Goal: Task Accomplishment & Management: Complete application form

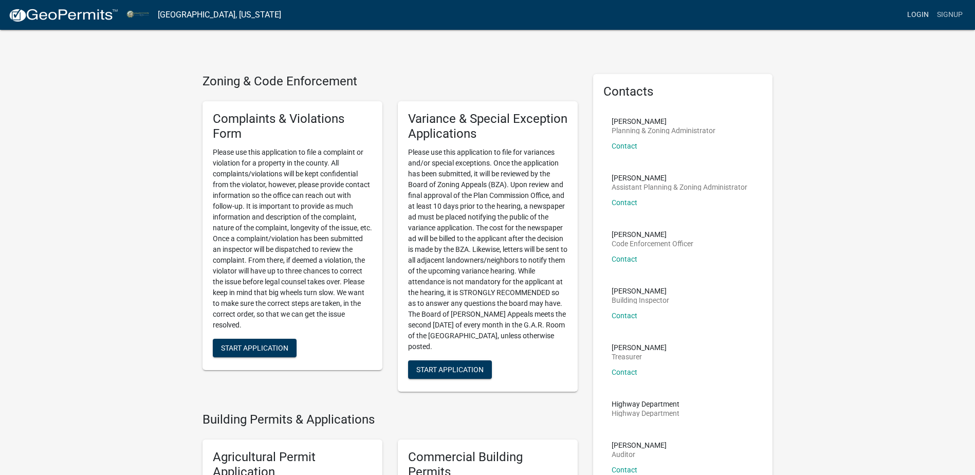
click at [922, 13] on link "Login" at bounding box center [918, 15] width 30 height 20
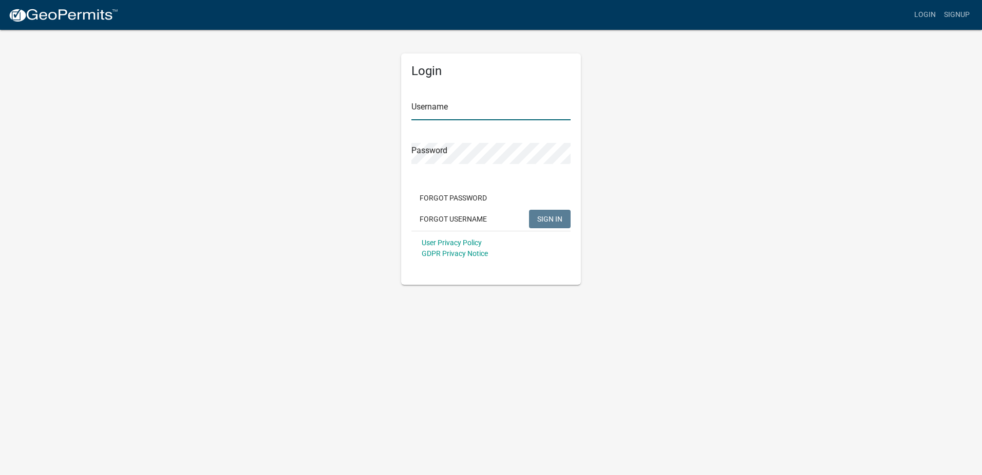
type input "kneppmech"
click at [549, 218] on span "SIGN IN" at bounding box center [549, 218] width 25 height 8
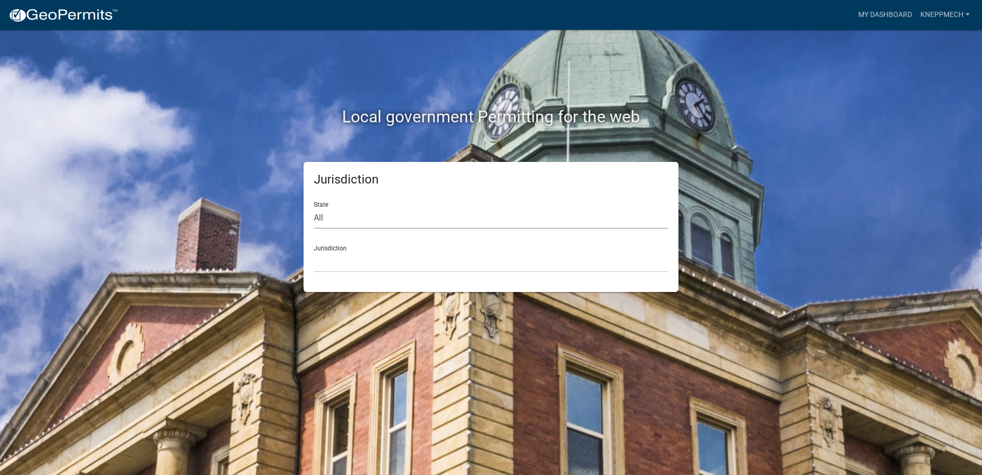
click at [331, 221] on select "All [US_STATE] [US_STATE] [US_STATE] [US_STATE] [US_STATE] [US_STATE] [US_STATE…" at bounding box center [491, 218] width 355 height 21
select select "[US_STATE]"
click at [314, 208] on select "All [US_STATE] [US_STATE] [US_STATE] [US_STATE] [US_STATE] [US_STATE] [US_STATE…" at bounding box center [491, 218] width 355 height 21
click at [331, 257] on select "City of [GEOGRAPHIC_DATA], [US_STATE] City of [GEOGRAPHIC_DATA], [US_STATE] Cit…" at bounding box center [491, 261] width 355 height 21
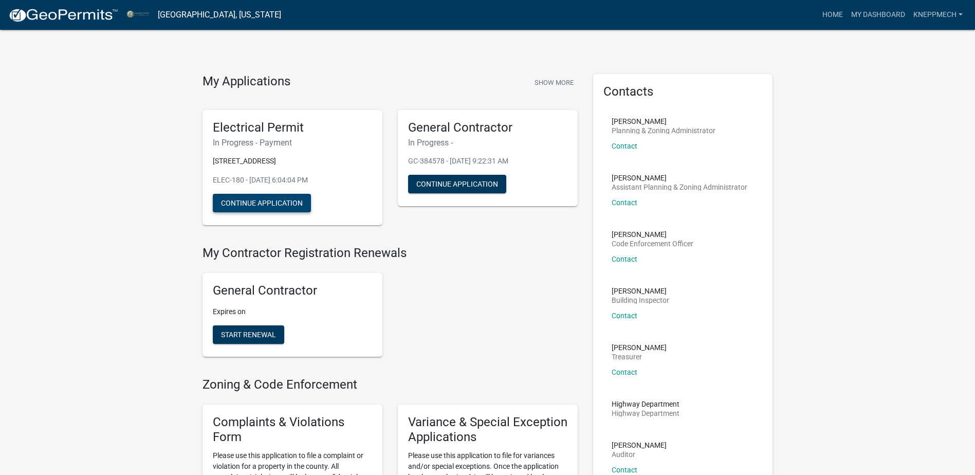
click at [273, 205] on button "Continue Application" at bounding box center [262, 203] width 98 height 18
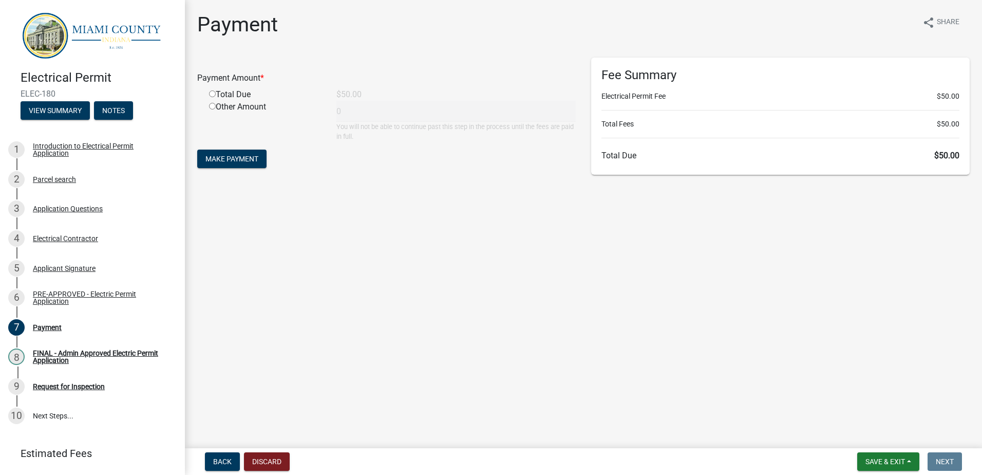
click at [212, 94] on input "radio" at bounding box center [212, 93] width 7 height 7
radio input "true"
type input "50"
click at [243, 157] on span "Make Payment" at bounding box center [232, 159] width 53 height 8
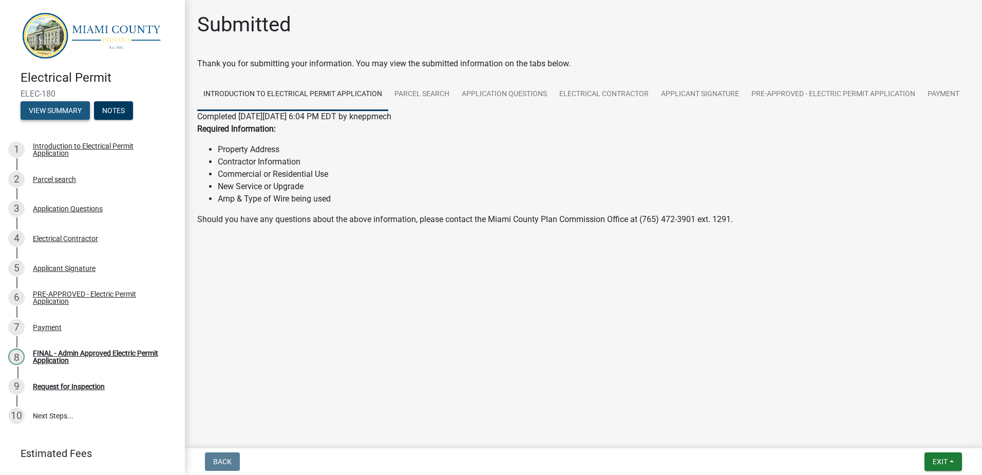
click at [76, 105] on button "View Summary" at bounding box center [55, 110] width 69 height 18
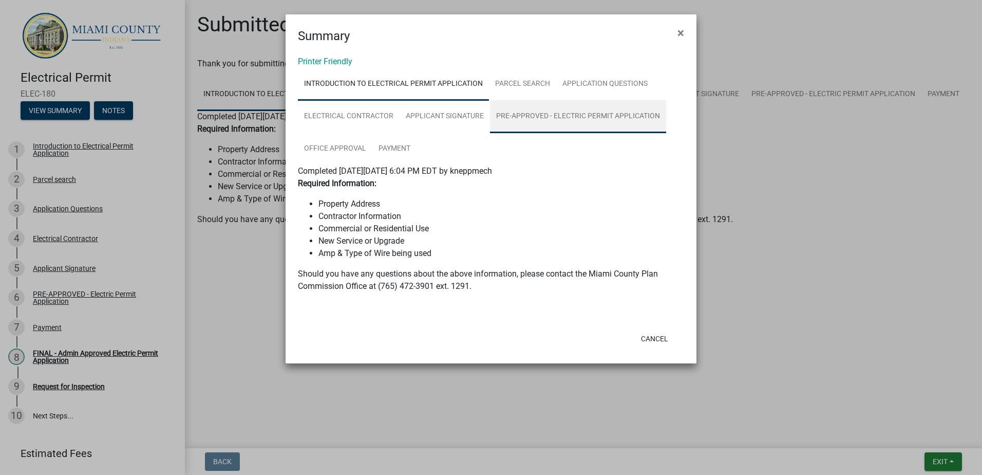
click at [588, 115] on link "PRE-APPROVED - Electric Permit Application" at bounding box center [578, 116] width 176 height 33
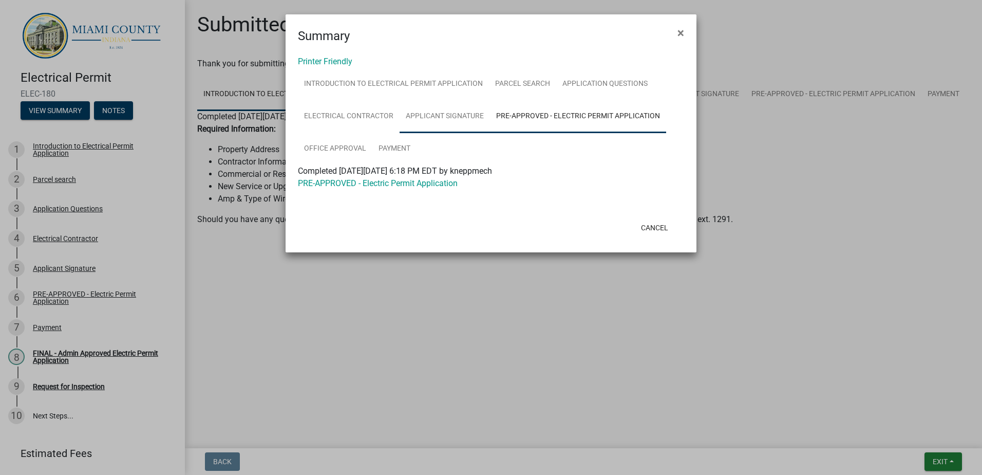
click at [448, 120] on link "Applicant Signature" at bounding box center [445, 116] width 90 height 33
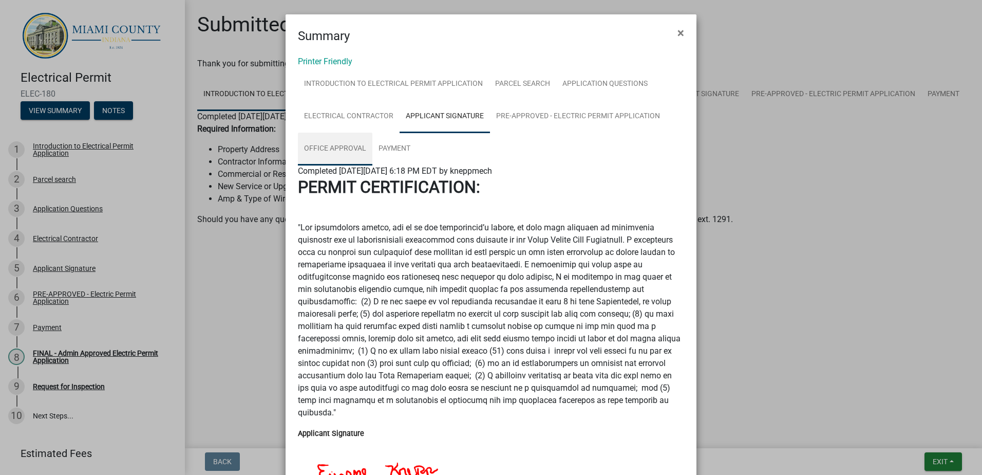
click at [319, 147] on link "Office Approval" at bounding box center [335, 149] width 75 height 33
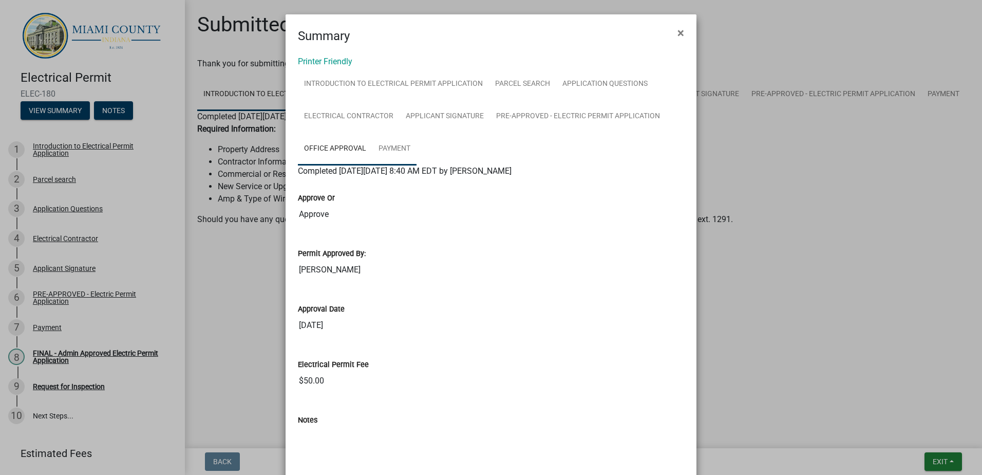
click at [393, 152] on link "Payment" at bounding box center [395, 149] width 44 height 33
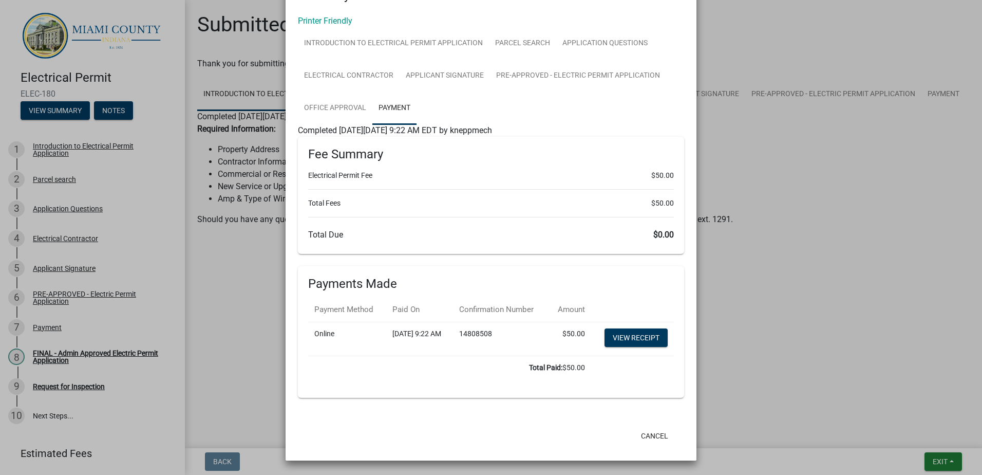
scroll to position [63, 0]
click at [630, 332] on link "View receipt" at bounding box center [636, 337] width 63 height 18
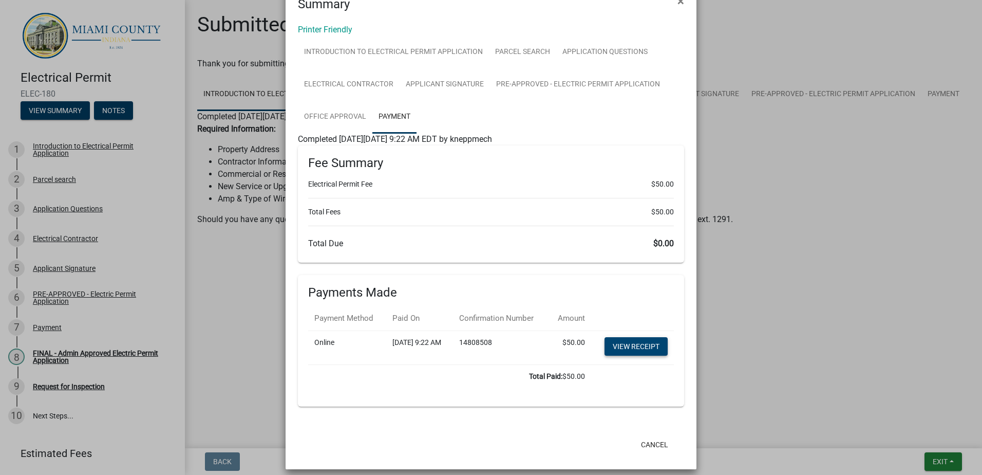
scroll to position [0, 0]
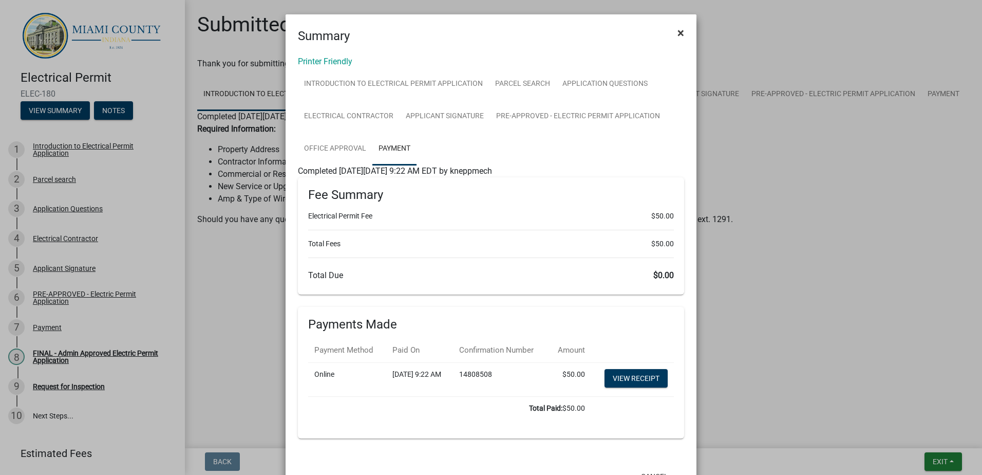
click at [678, 30] on span "×" at bounding box center [681, 33] width 7 height 14
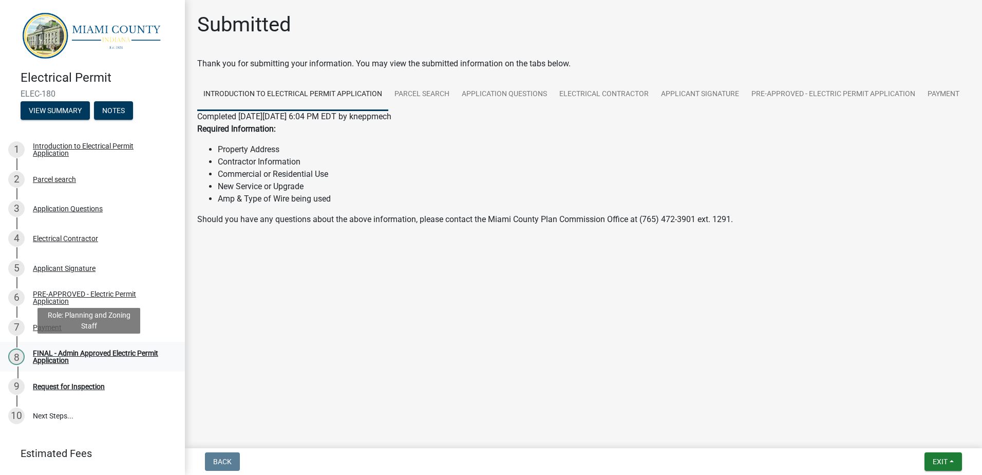
click at [43, 355] on div "FINAL - Admin Approved Electric Permit Application" at bounding box center [101, 356] width 136 height 14
click at [47, 383] on div "Request for Inspection" at bounding box center [69, 386] width 72 height 7
click at [49, 412] on link "10 Next Steps..." at bounding box center [92, 416] width 185 height 30
click at [117, 104] on button "Notes" at bounding box center [113, 110] width 39 height 18
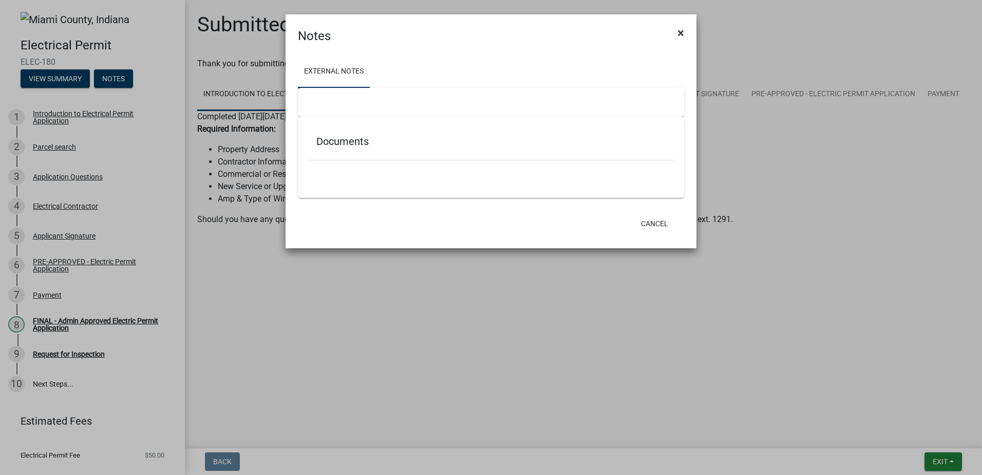
click at [680, 33] on span "×" at bounding box center [681, 33] width 7 height 14
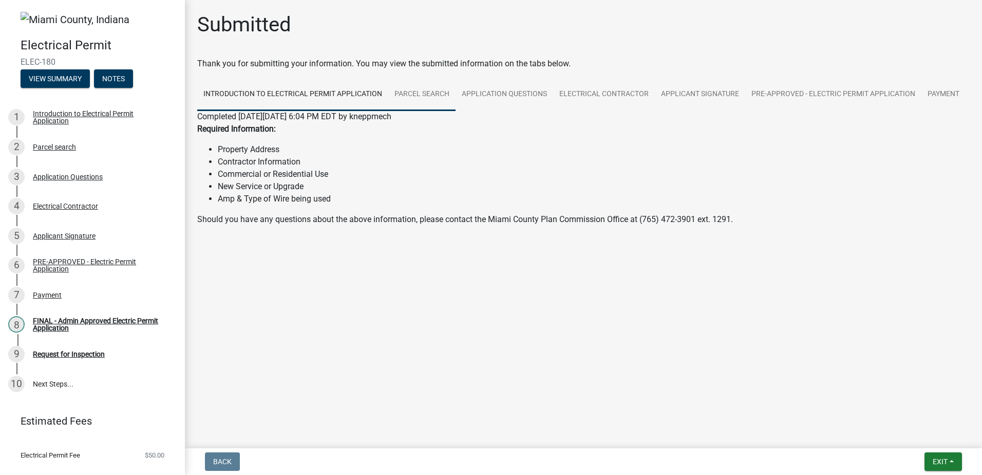
click at [418, 94] on link "Parcel search" at bounding box center [421, 94] width 67 height 33
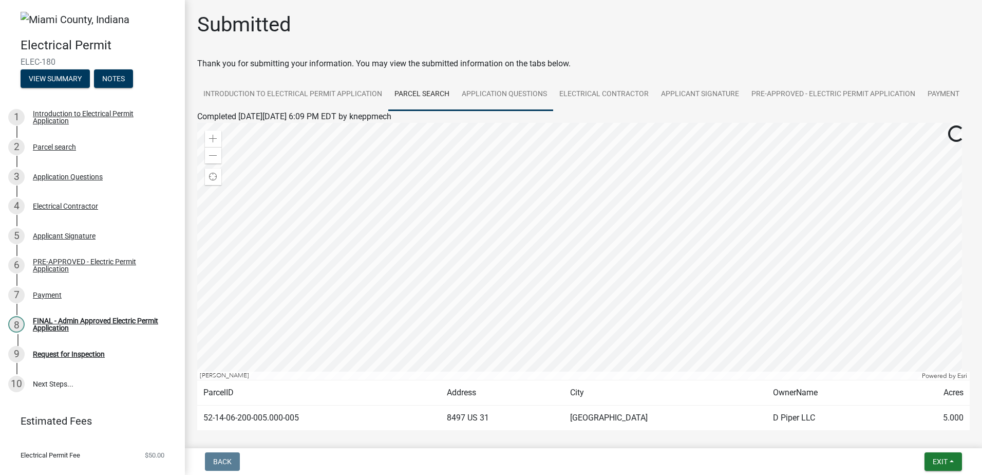
click at [512, 91] on link "Application Questions" at bounding box center [505, 94] width 98 height 33
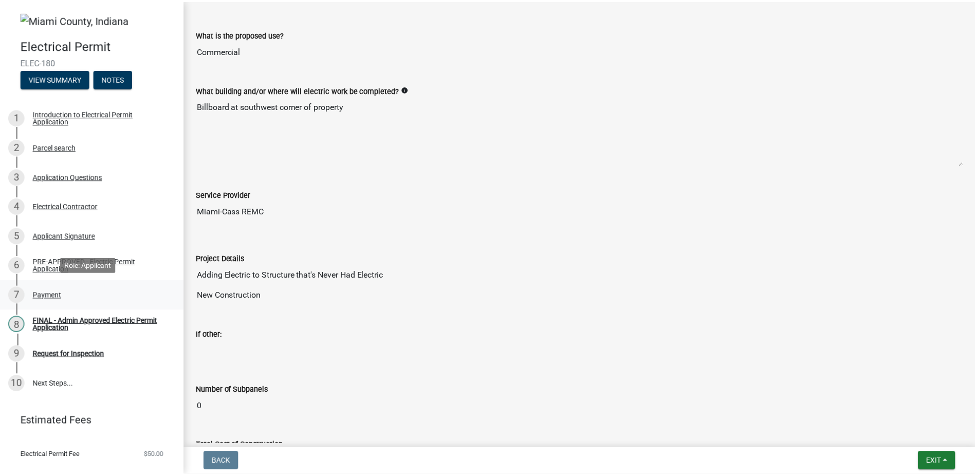
scroll to position [19, 0]
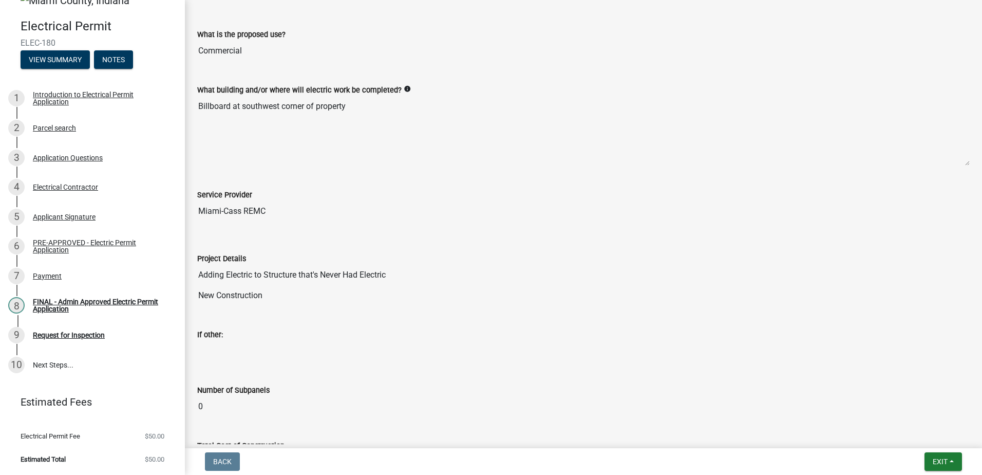
click at [113, 442] on li "Electrical Permit Fee $50.00" at bounding box center [92, 435] width 185 height 23
click at [941, 459] on span "Exit" at bounding box center [940, 461] width 15 height 8
click at [927, 433] on button "Save & Exit" at bounding box center [921, 434] width 82 height 25
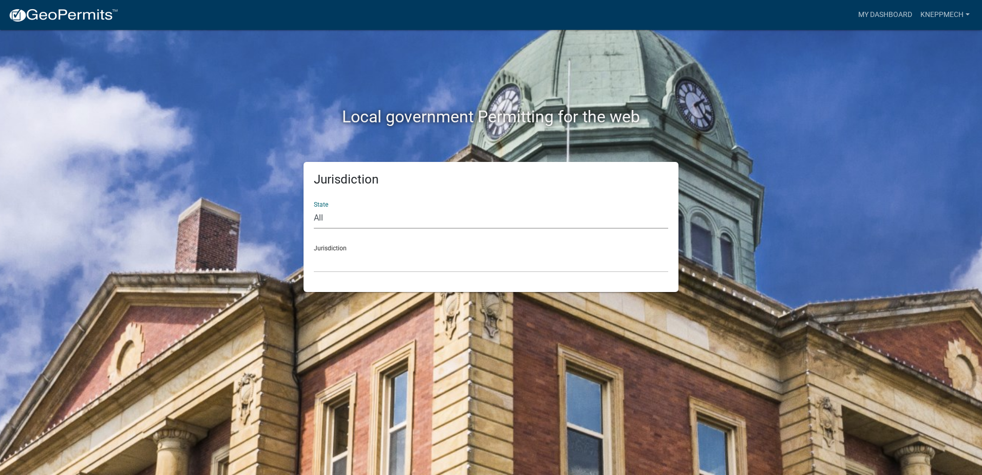
click at [343, 219] on select "All [US_STATE] [US_STATE] [US_STATE] [US_STATE] [US_STATE] [US_STATE] [US_STATE…" at bounding box center [491, 218] width 355 height 21
select select "[US_STATE]"
click at [314, 208] on select "All [US_STATE] [US_STATE] [US_STATE] [US_STATE] [US_STATE] [US_STATE] [US_STATE…" at bounding box center [491, 218] width 355 height 21
click at [332, 259] on select "City of [GEOGRAPHIC_DATA], [US_STATE] City of [GEOGRAPHIC_DATA], [US_STATE] Cit…" at bounding box center [491, 261] width 355 height 21
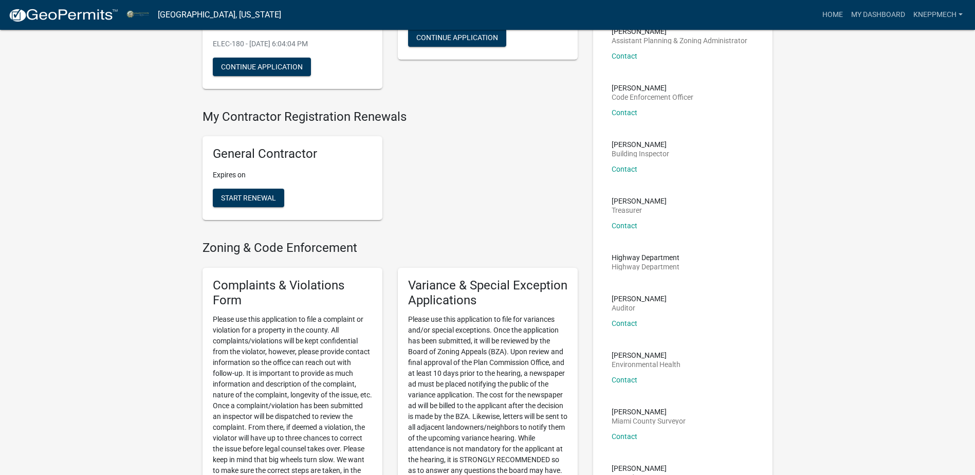
scroll to position [154, 0]
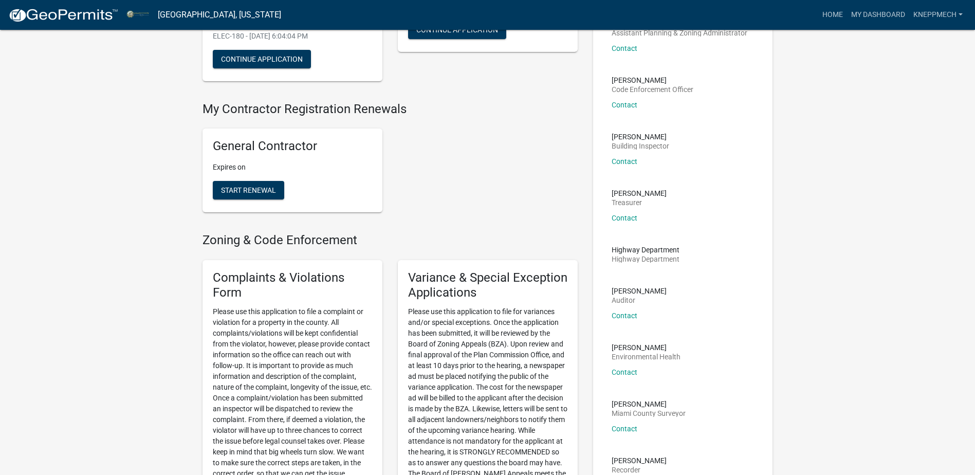
click at [264, 164] on p "Expires on" at bounding box center [292, 167] width 159 height 11
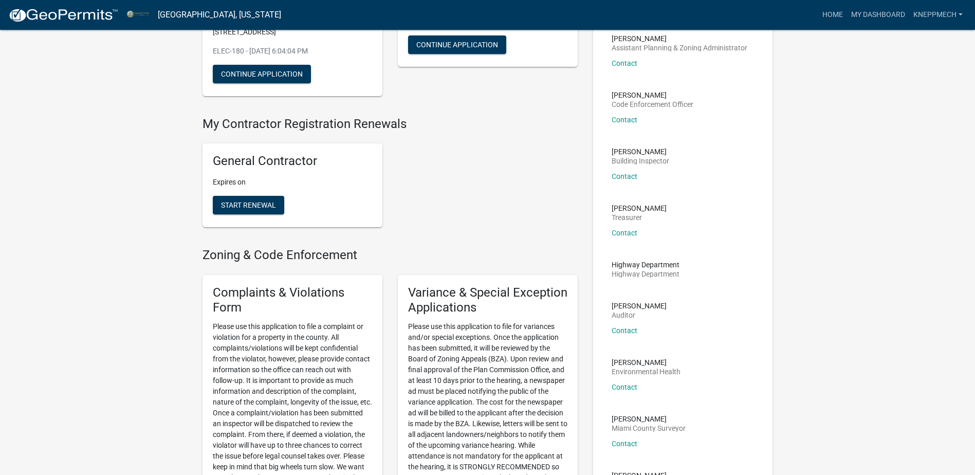
scroll to position [0, 0]
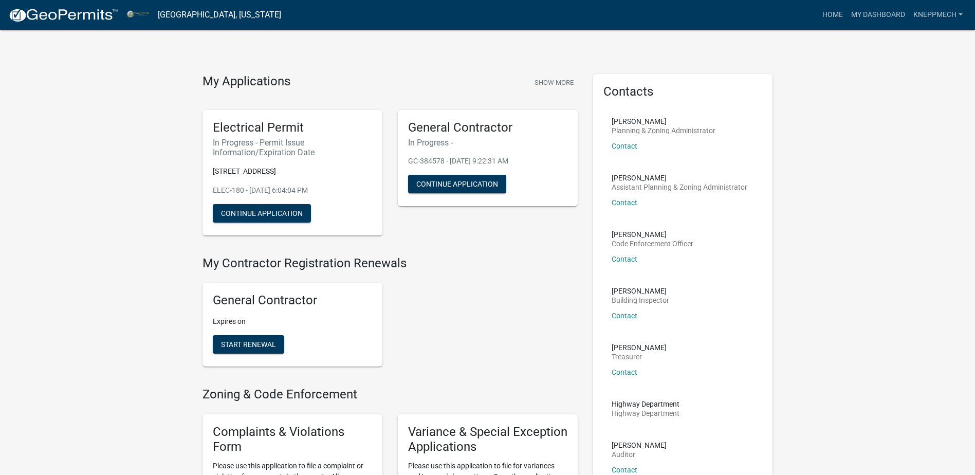
drag, startPoint x: 877, startPoint y: 0, endPoint x: 849, endPoint y: 312, distance: 313.6
